Goal: Find specific page/section: Find specific page/section

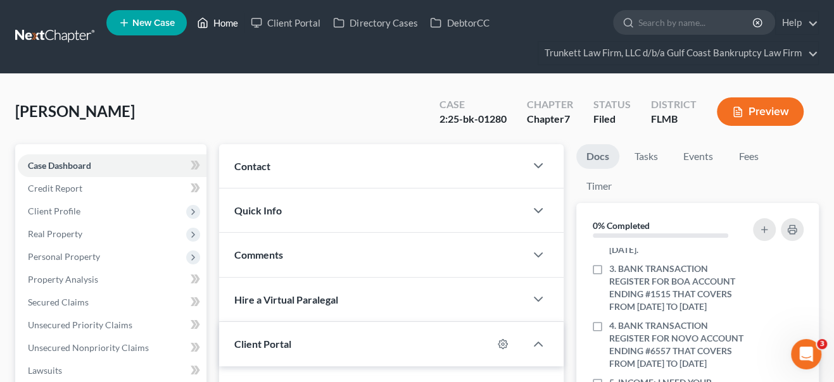
click at [234, 21] on link "Home" at bounding box center [217, 22] width 54 height 23
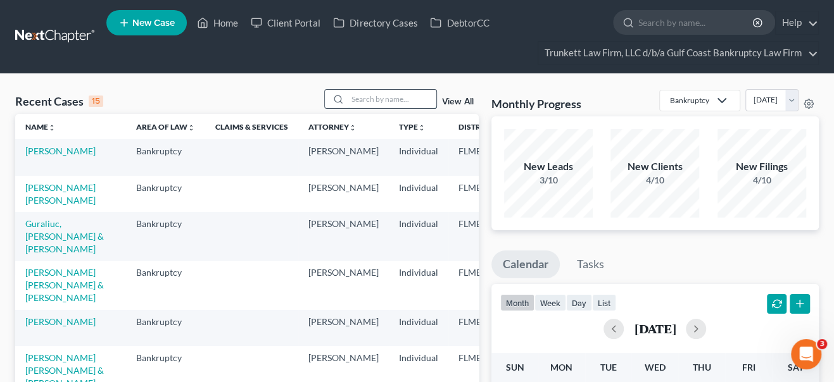
click at [387, 100] on input "search" at bounding box center [391, 99] width 89 height 18
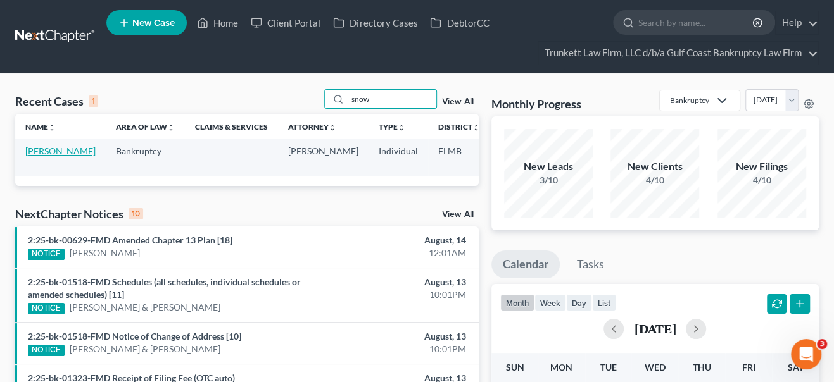
type input "snow"
click at [43, 156] on link "[PERSON_NAME]" at bounding box center [60, 151] width 70 height 11
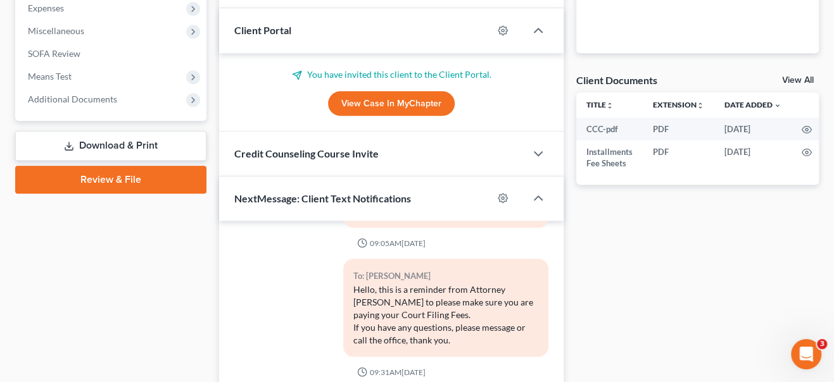
scroll to position [460, 0]
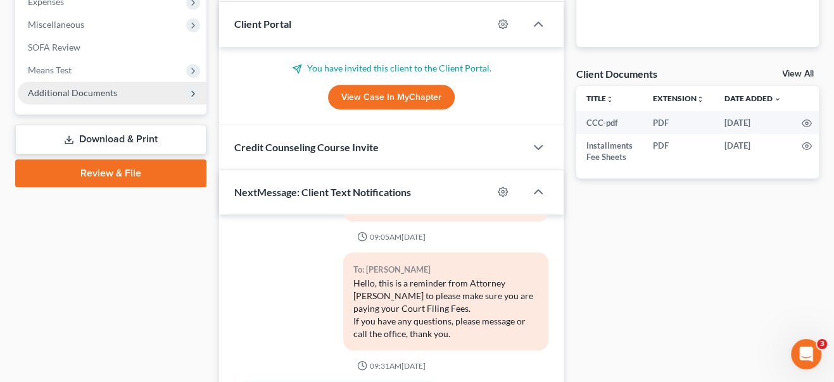
click at [77, 91] on span "Additional Documents" at bounding box center [72, 92] width 89 height 11
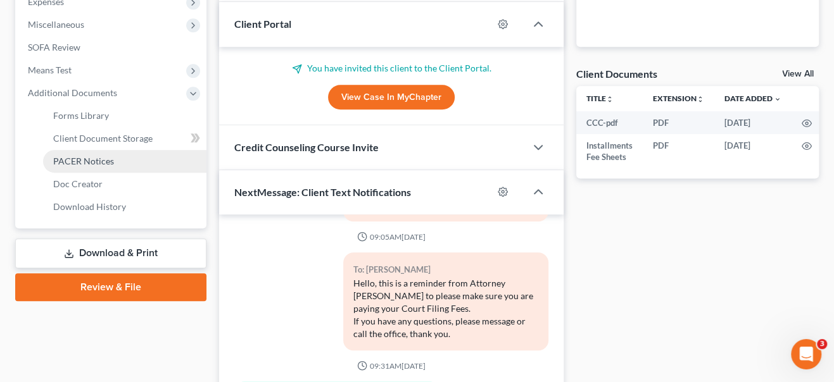
click at [90, 156] on span "PACER Notices" at bounding box center [83, 161] width 61 height 11
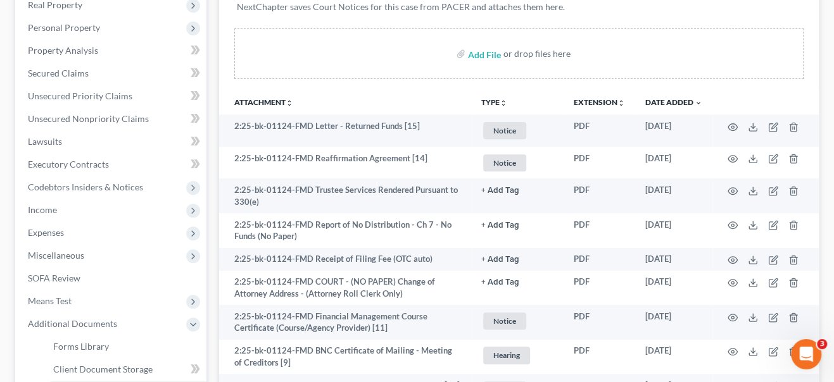
scroll to position [230, 0]
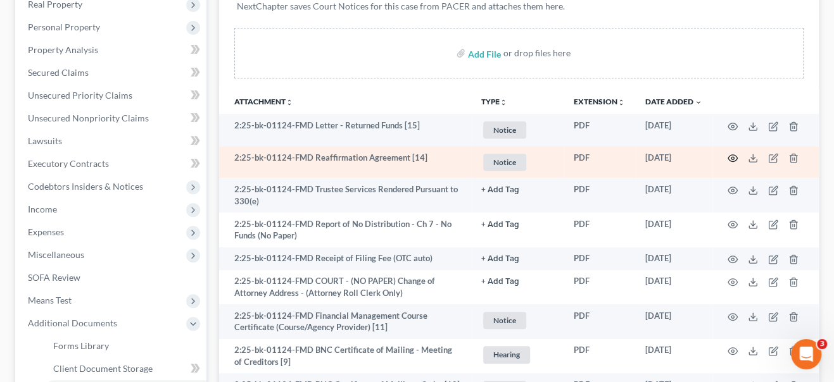
click at [730, 156] on icon "button" at bounding box center [732, 158] width 10 height 10
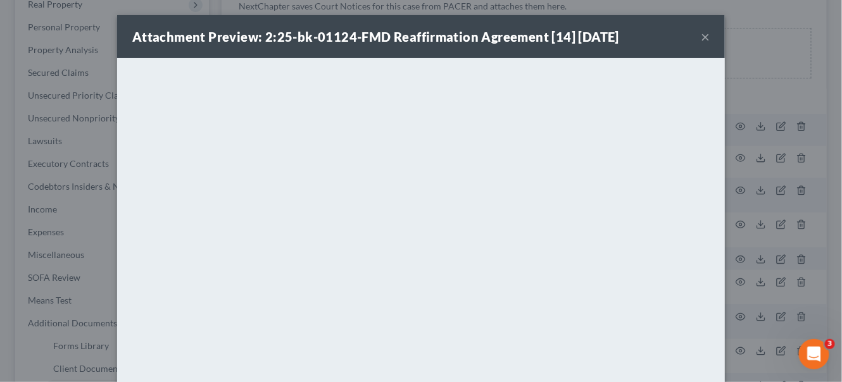
click at [701, 37] on button "×" at bounding box center [705, 36] width 9 height 15
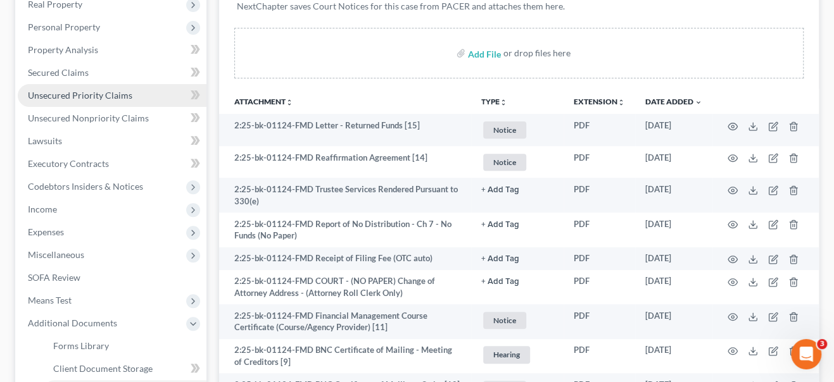
scroll to position [0, 0]
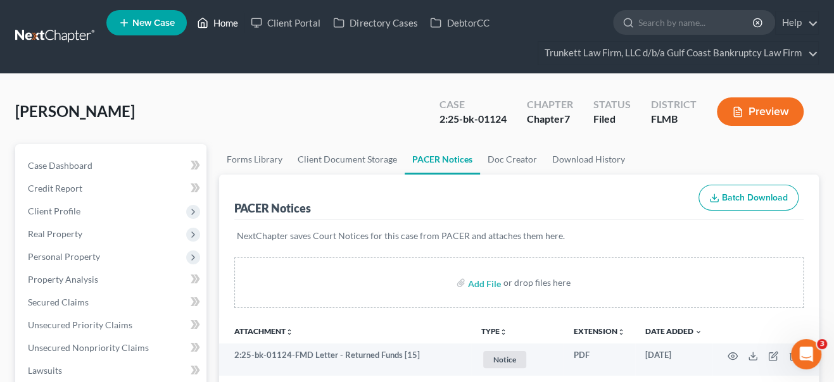
click at [234, 22] on link "Home" at bounding box center [217, 22] width 54 height 23
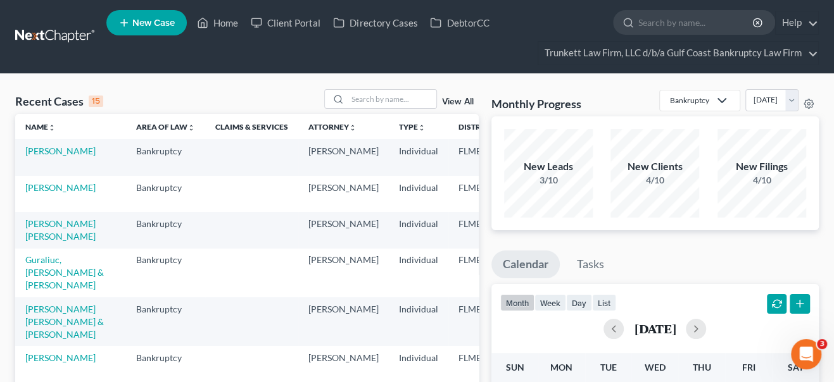
click at [369, 101] on input "search" at bounding box center [391, 99] width 89 height 18
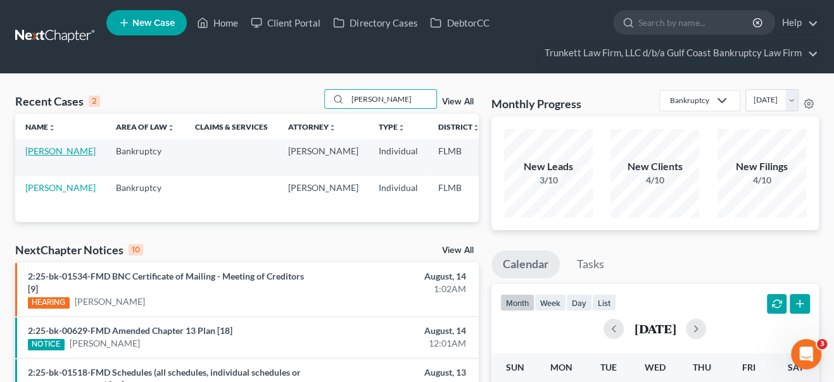
type input "[PERSON_NAME]"
click at [39, 156] on link "[PERSON_NAME]" at bounding box center [60, 151] width 70 height 11
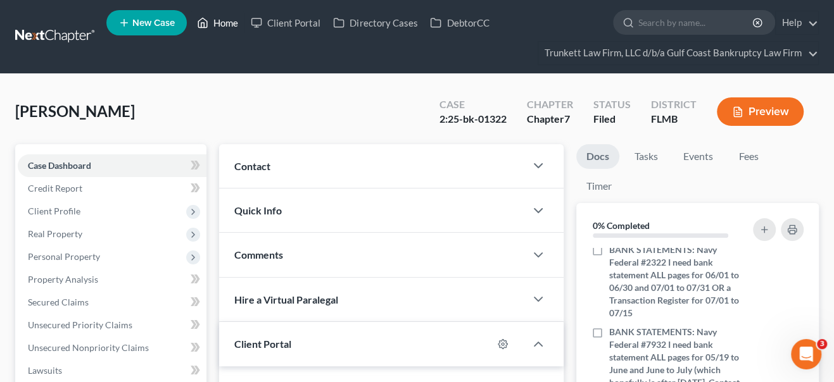
click at [222, 23] on link "Home" at bounding box center [217, 22] width 54 height 23
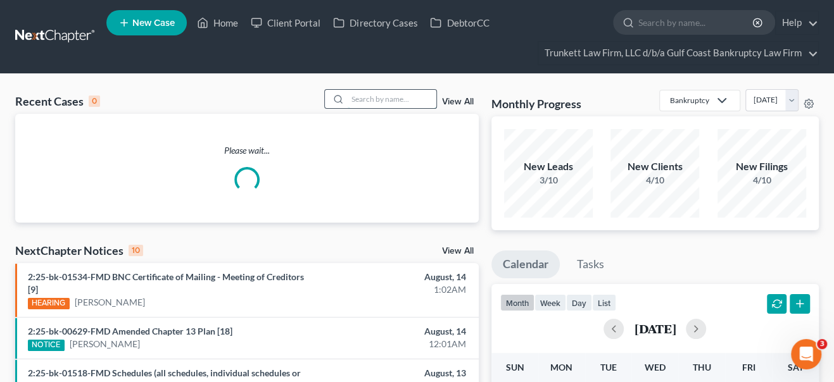
click at [373, 100] on input "search" at bounding box center [391, 99] width 89 height 18
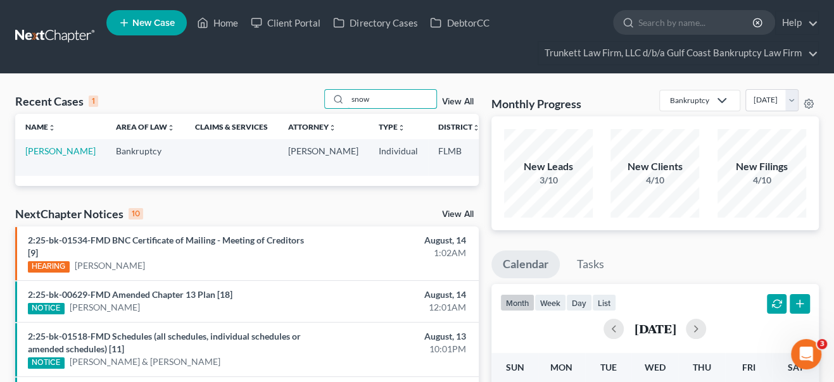
type input "snow"
click at [48, 156] on td "[PERSON_NAME]" at bounding box center [60, 157] width 91 height 36
click at [42, 152] on link "[PERSON_NAME]" at bounding box center [60, 151] width 70 height 11
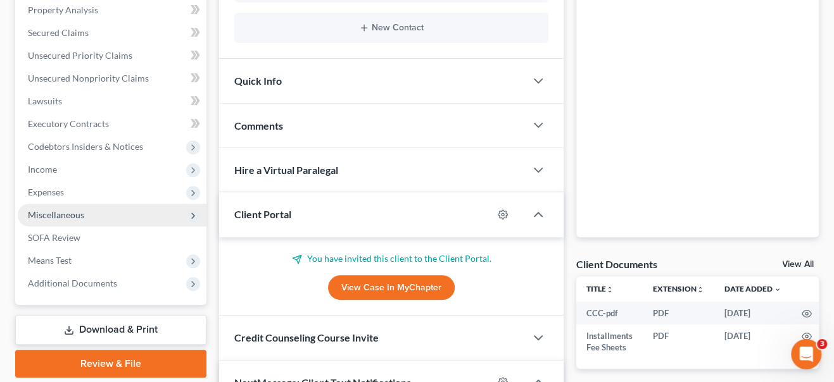
scroll to position [287, 0]
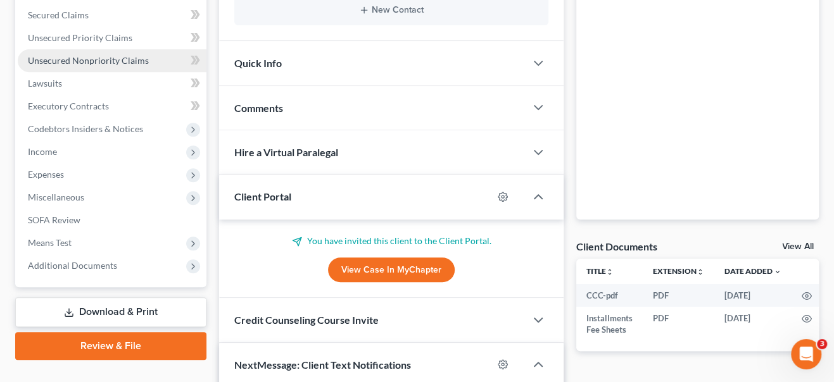
click at [73, 63] on span "Unsecured Nonpriority Claims" at bounding box center [88, 60] width 121 height 11
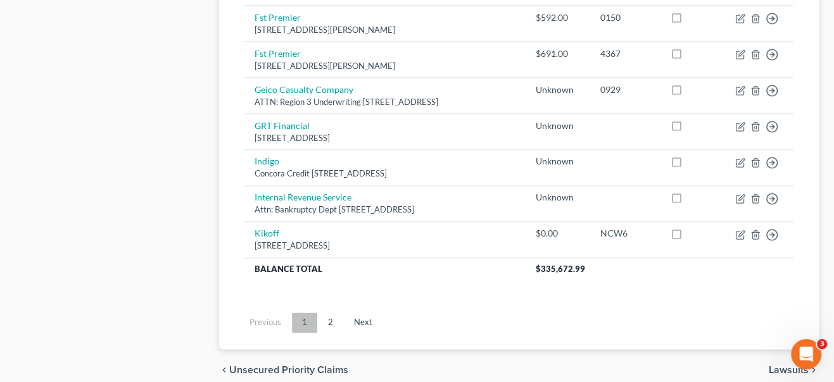
scroll to position [1122, 0]
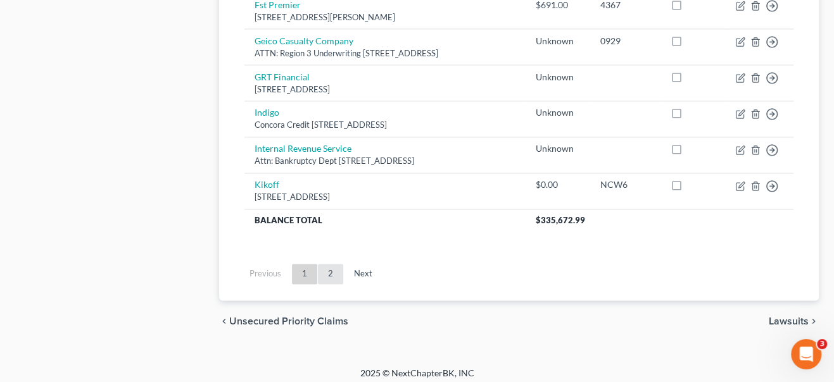
click at [327, 265] on link "2" at bounding box center [330, 274] width 25 height 20
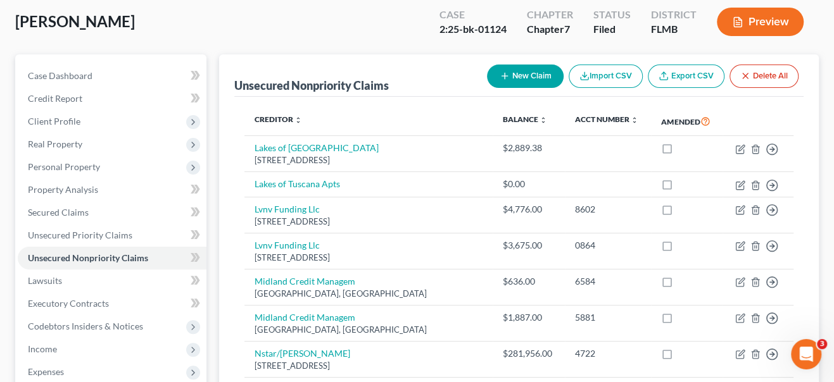
scroll to position [0, 0]
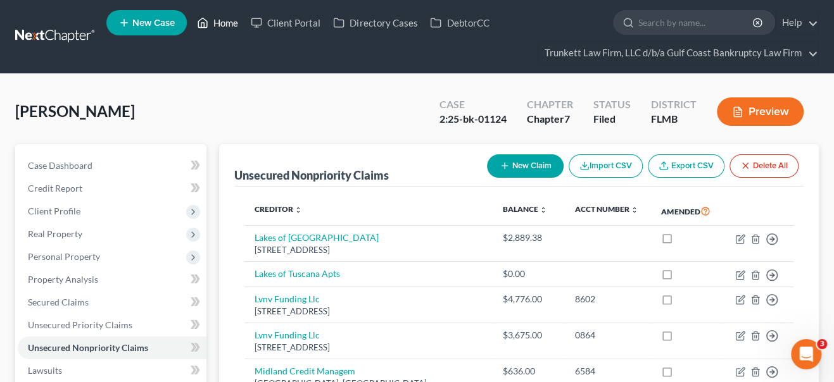
click at [222, 20] on link "Home" at bounding box center [217, 22] width 54 height 23
